Goal: Task Accomplishment & Management: Manage account settings

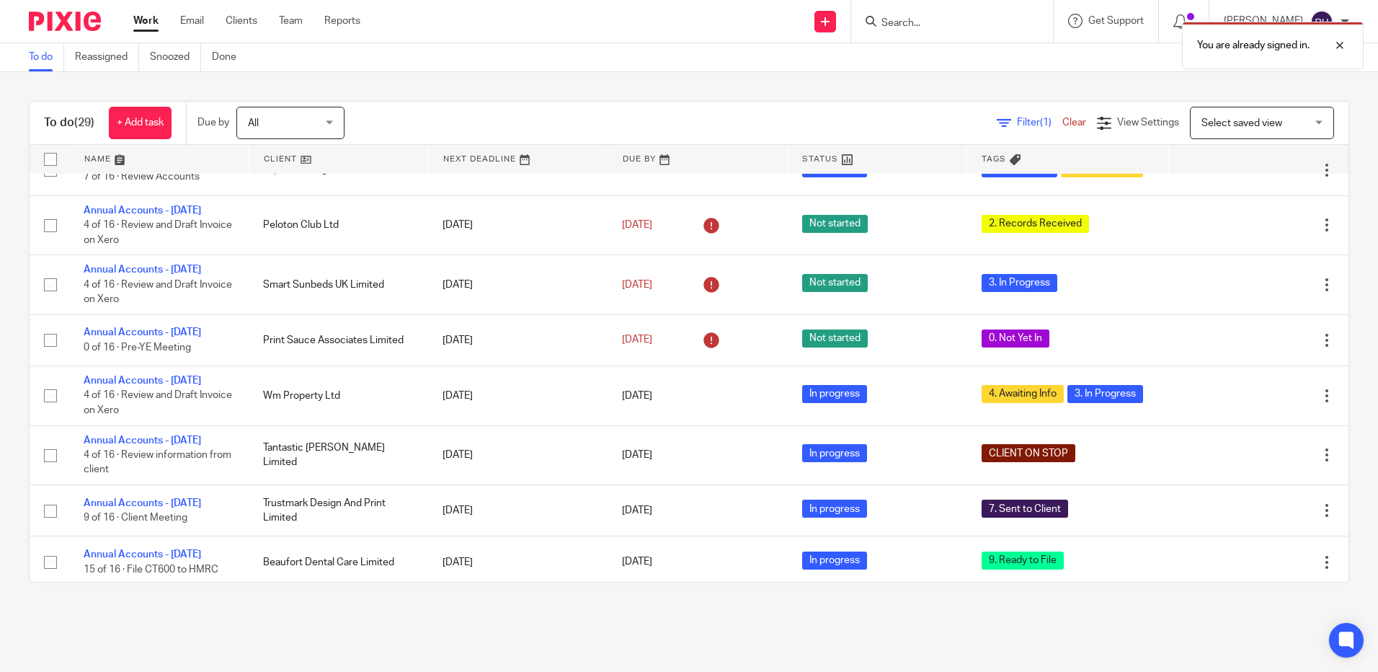
scroll to position [505, 0]
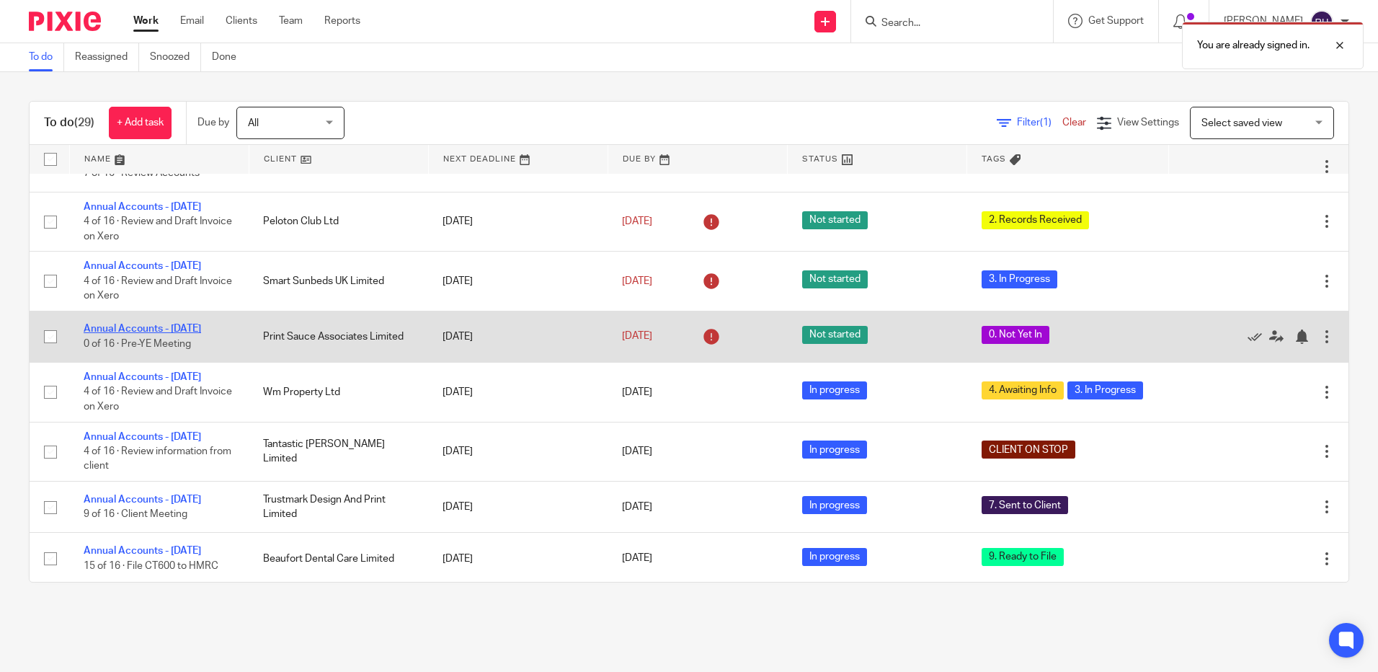
click at [183, 334] on link "Annual Accounts - [DATE]" at bounding box center [143, 329] width 118 height 10
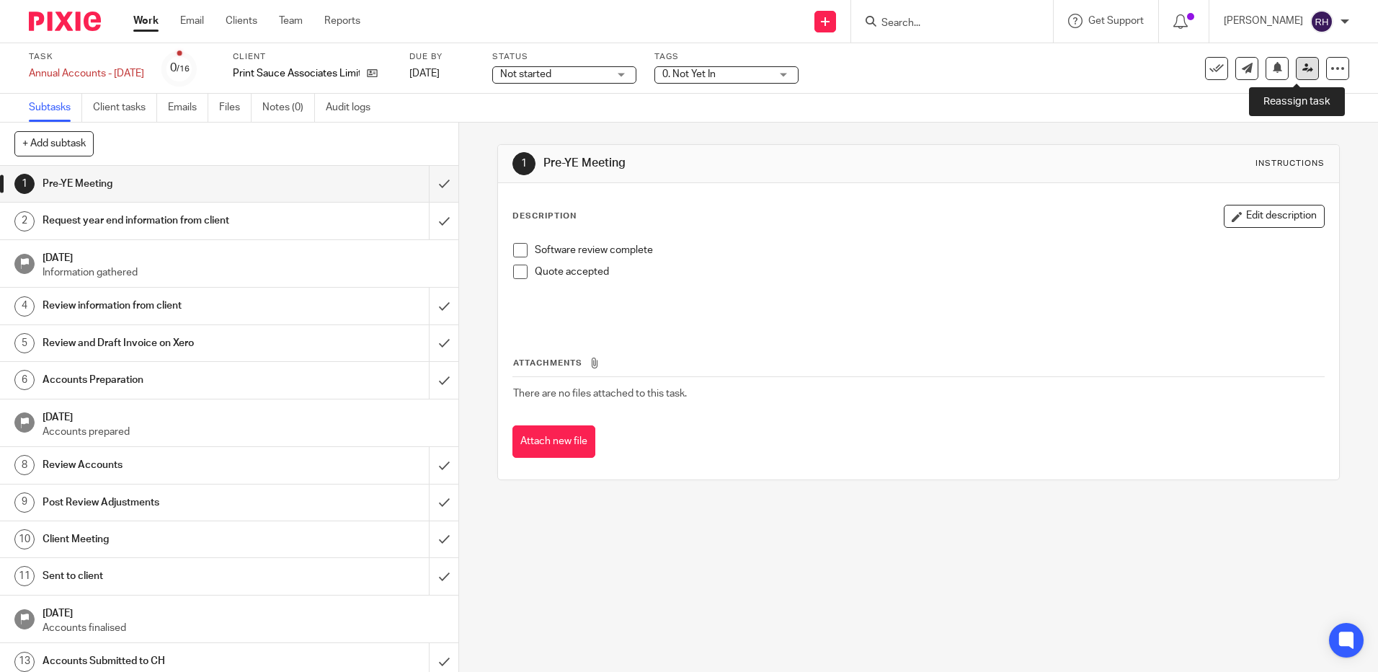
click at [1301, 61] on link at bounding box center [1307, 68] width 23 height 23
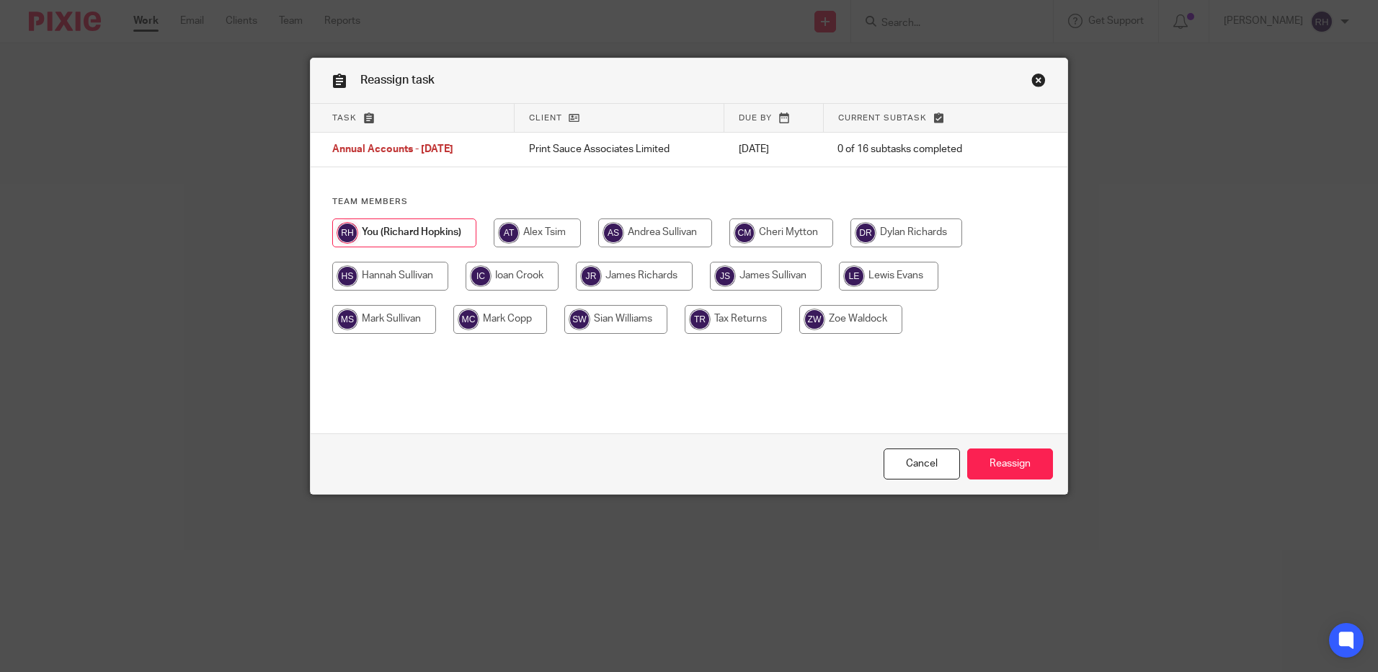
click at [877, 275] on input "radio" at bounding box center [888, 276] width 99 height 29
radio input "true"
click at [1001, 461] on input "Reassign" at bounding box center [1010, 463] width 86 height 31
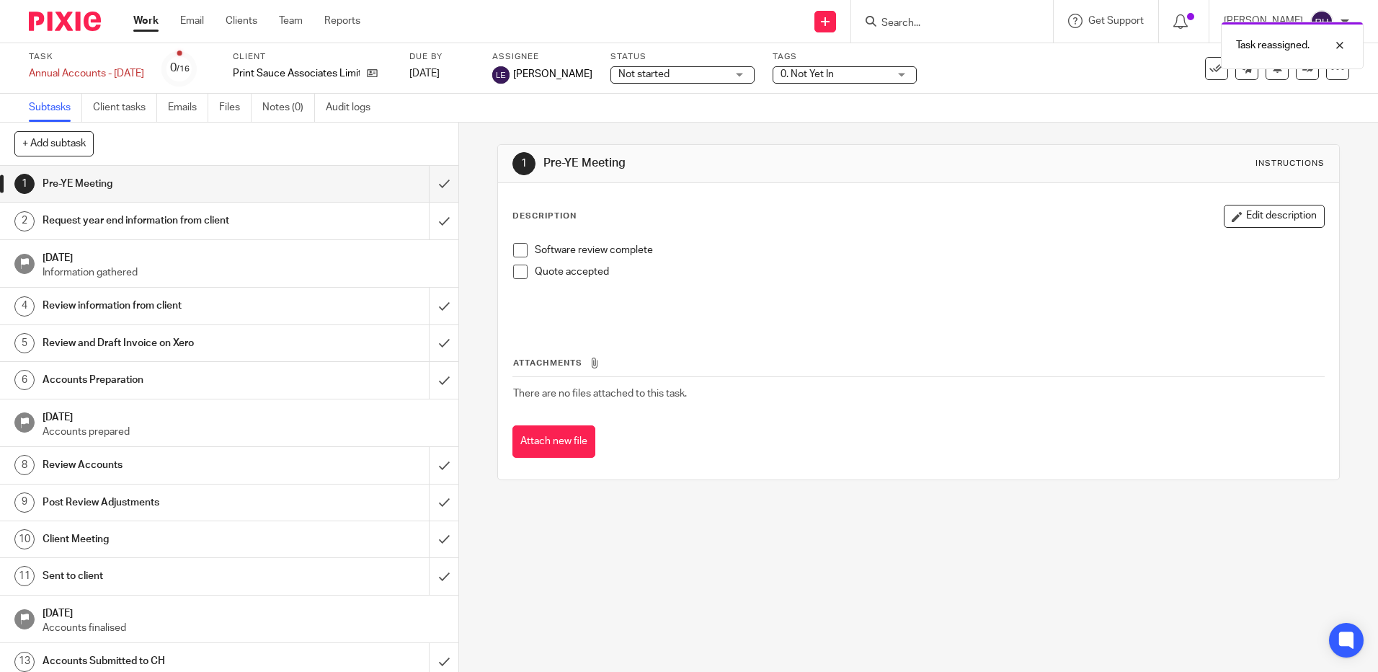
click at [63, 21] on img at bounding box center [65, 21] width 72 height 19
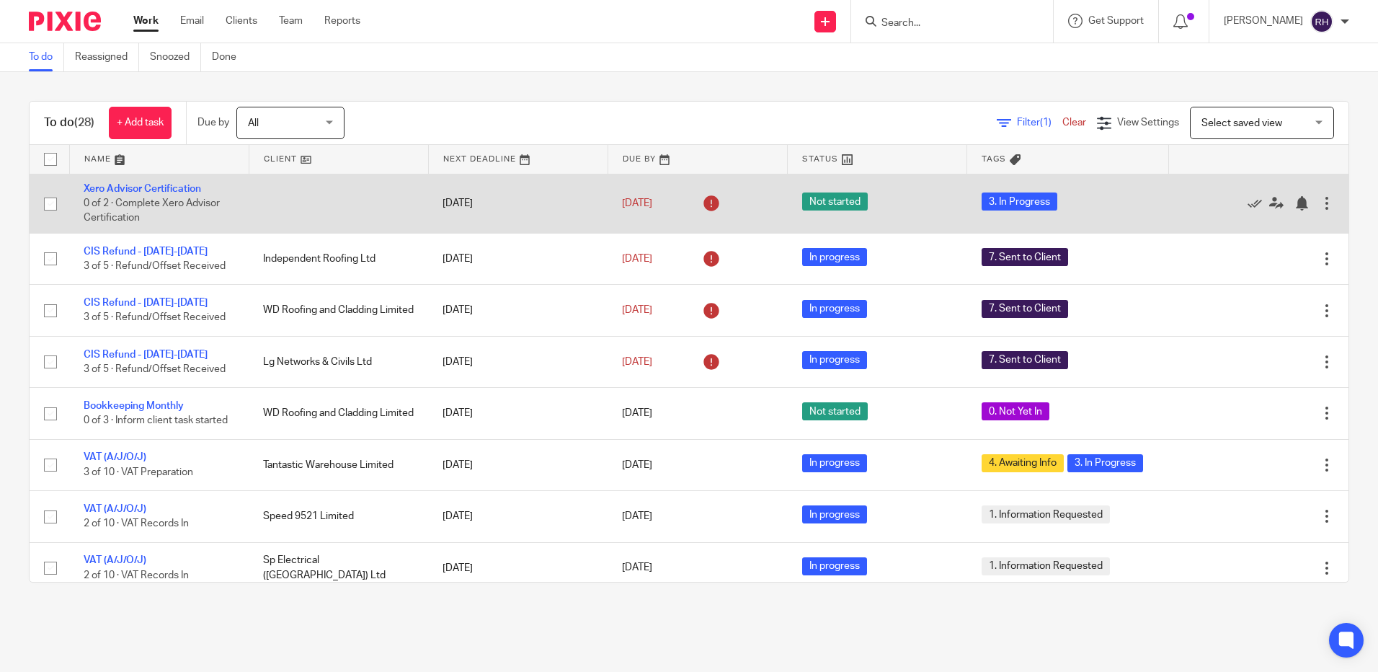
click at [192, 195] on td "Xero Advisor Certification 0 of 2 · Complete Xero Advisor Certification" at bounding box center [158, 203] width 179 height 59
